Goal: Task Accomplishment & Management: Manage account settings

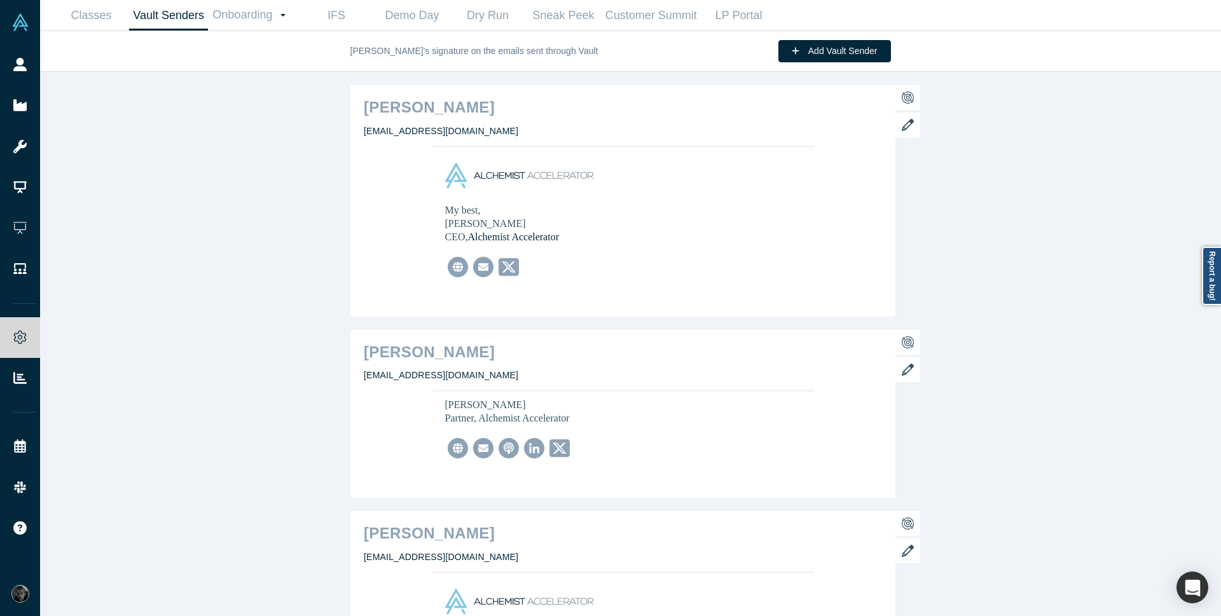
click at [19, 67] on icon at bounding box center [19, 64] width 13 height 13
